Goal: Communication & Community: Answer question/provide support

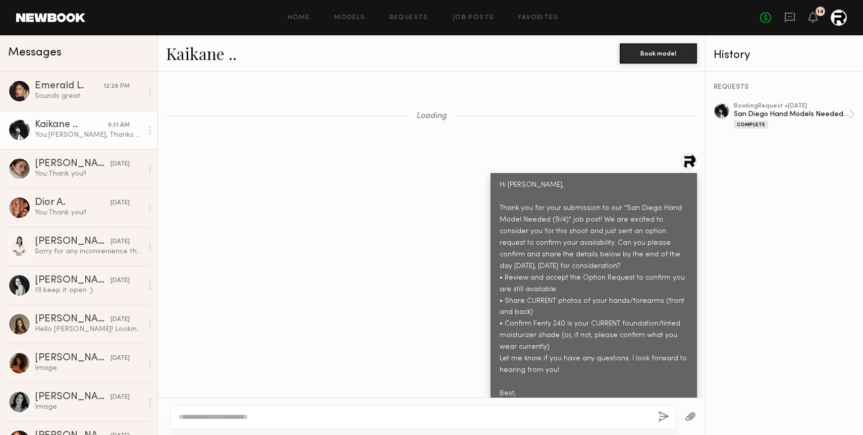
scroll to position [3701, 0]
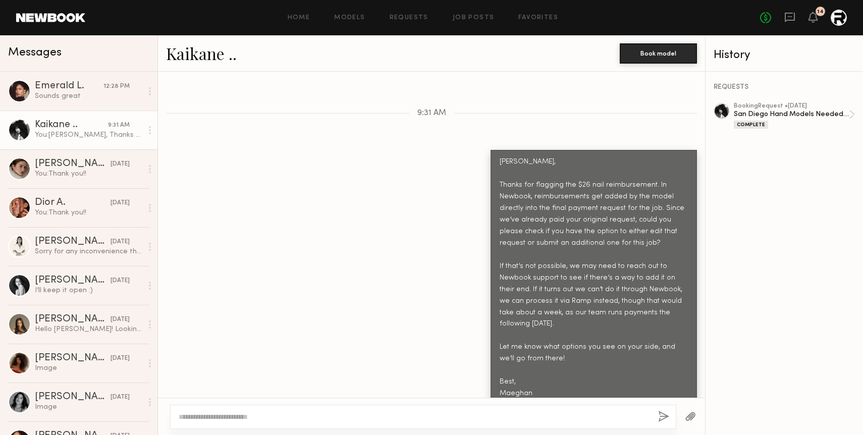
drag, startPoint x: 0, startPoint y: 0, endPoint x: 98, endPoint y: 131, distance: 164.0
click at [98, 131] on div "You: [PERSON_NAME], Thanks for flagging the $26 nail reimbursement. In Newbook,…" at bounding box center [88, 135] width 107 height 10
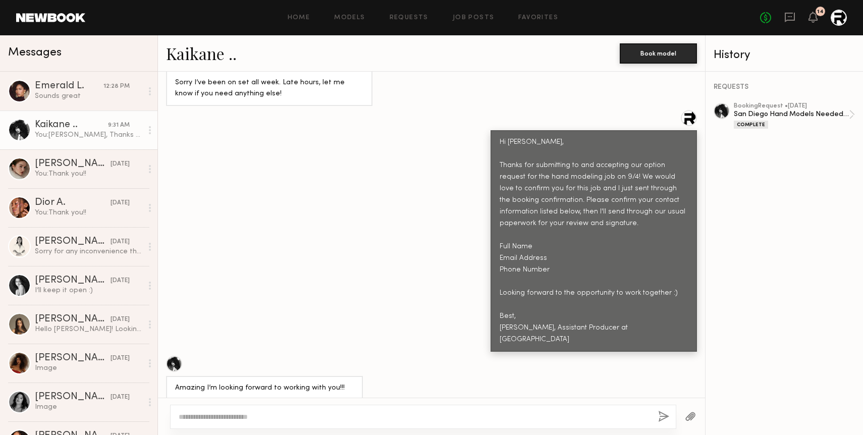
scroll to position [3701, 0]
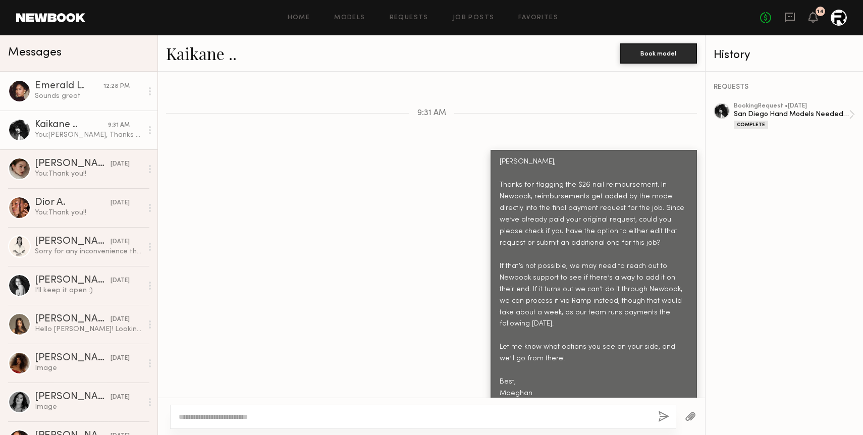
click at [100, 102] on link "Emerald L. 12:28 PM Sounds great" at bounding box center [78, 91] width 157 height 39
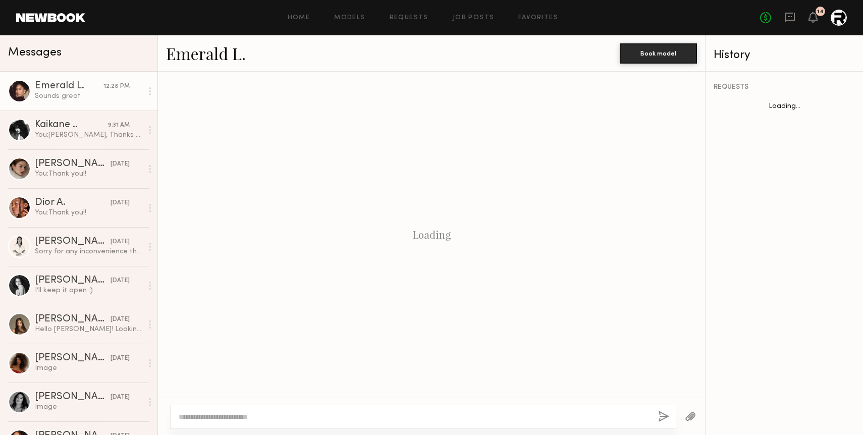
scroll to position [486, 0]
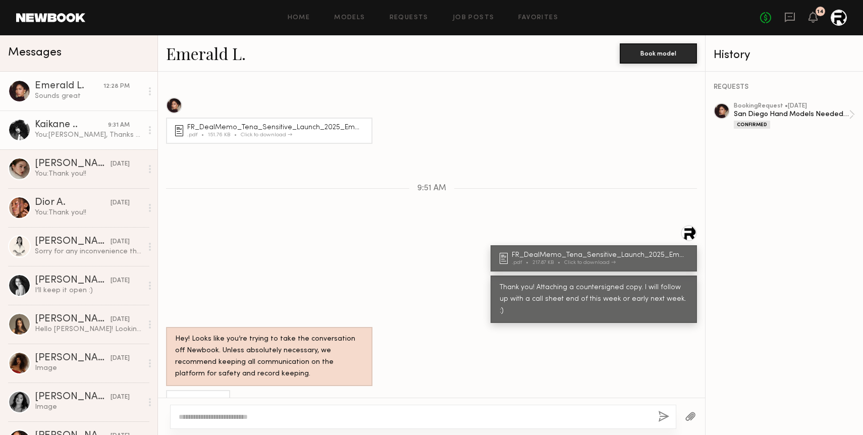
click at [61, 126] on div "Kaikane .." at bounding box center [71, 125] width 73 height 10
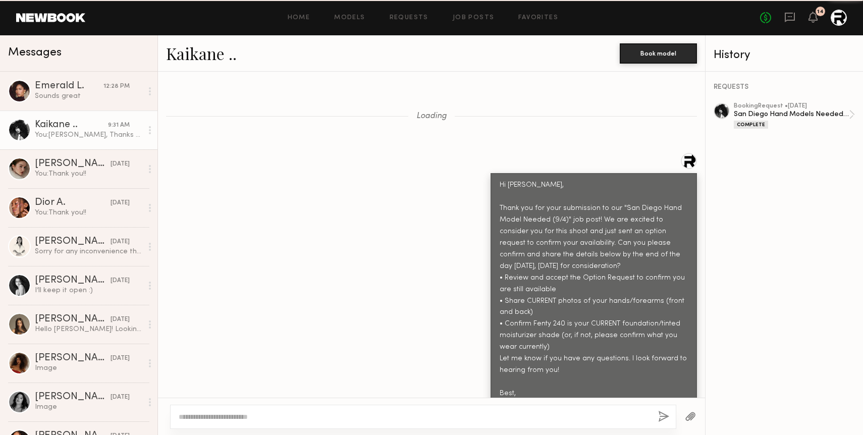
scroll to position [3701, 0]
